Goal: Task Accomplishment & Management: Manage account settings

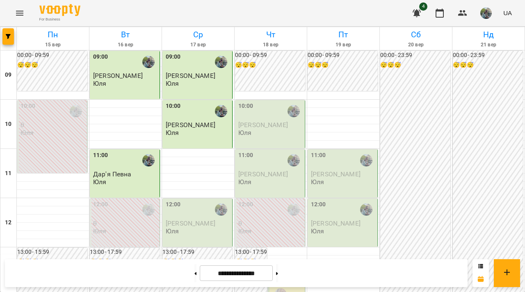
scroll to position [75, 0]
click at [198, 200] on div "12:00" at bounding box center [198, 209] width 65 height 19
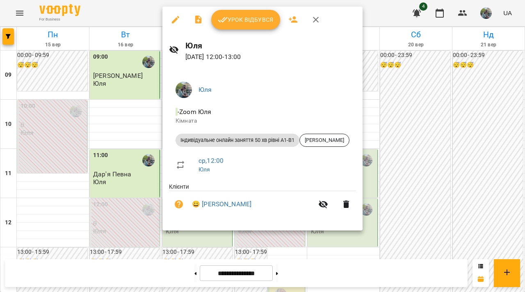
click at [246, 18] on span "Урок відбувся" at bounding box center [246, 20] width 56 height 10
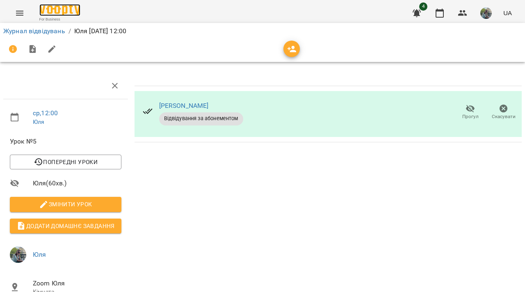
click at [66, 11] on img at bounding box center [59, 10] width 41 height 12
